Goal: Information Seeking & Learning: Stay updated

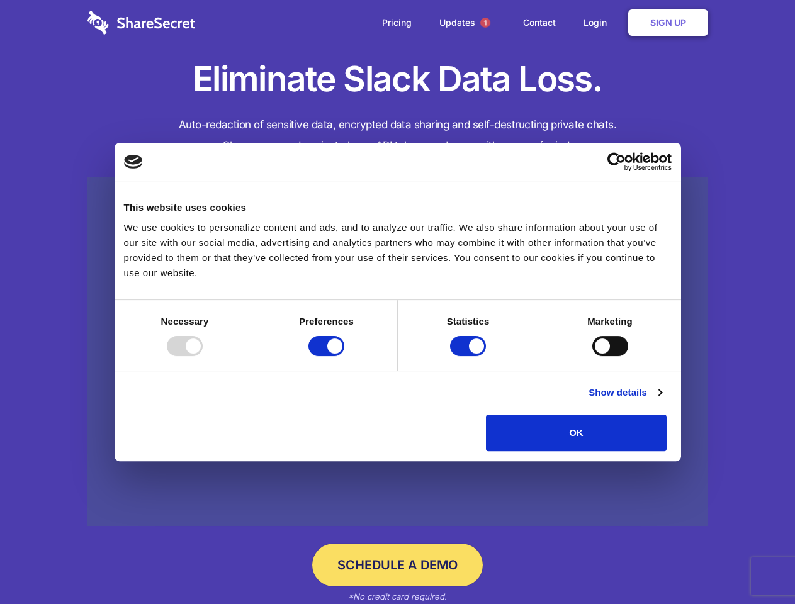
click at [203, 356] on div at bounding box center [185, 346] width 36 height 20
click at [344, 356] on input "Preferences" at bounding box center [326, 346] width 36 height 20
checkbox input "false"
click at [470, 356] on input "Statistics" at bounding box center [468, 346] width 36 height 20
checkbox input "false"
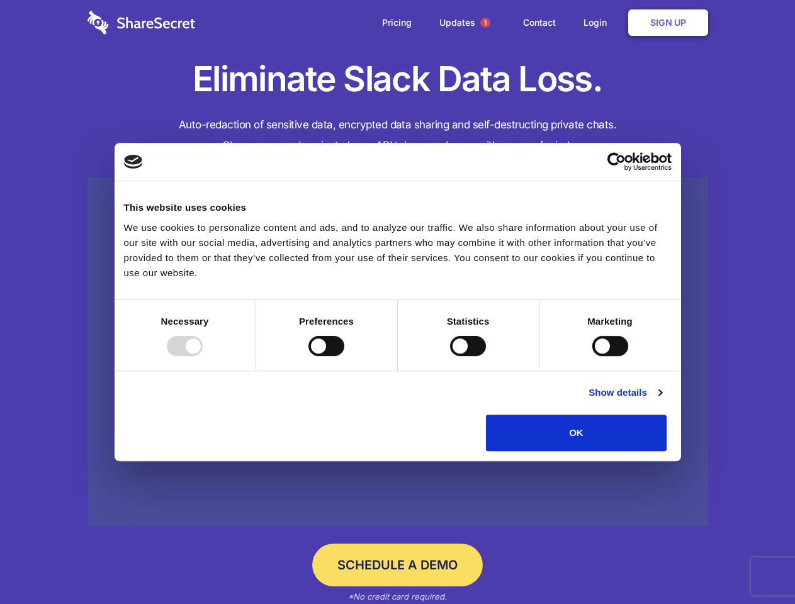
click at [592, 356] on input "Marketing" at bounding box center [610, 346] width 36 height 20
checkbox input "true"
click at [662, 400] on link "Show details" at bounding box center [625, 392] width 73 height 15
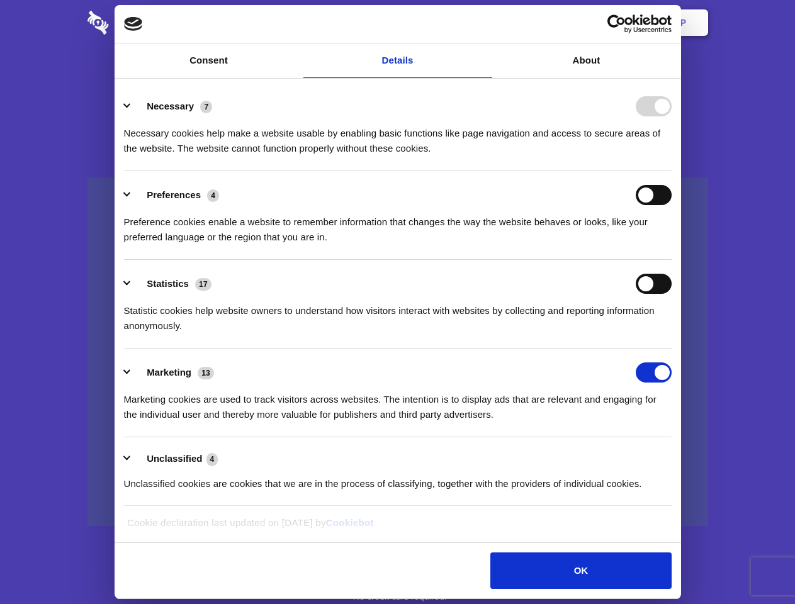
click at [672, 171] on li "Necessary 7 Necessary cookies help make a website usable by enabling basic func…" at bounding box center [398, 126] width 548 height 89
click at [485, 23] on span "1" at bounding box center [485, 23] width 10 height 10
